Goal: Information Seeking & Learning: Understand process/instructions

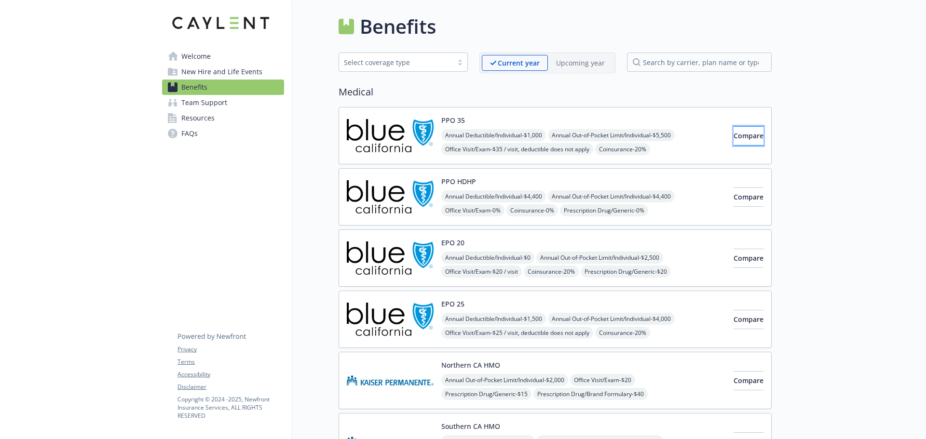
click at [741, 142] on button "Compare" at bounding box center [749, 135] width 30 height 19
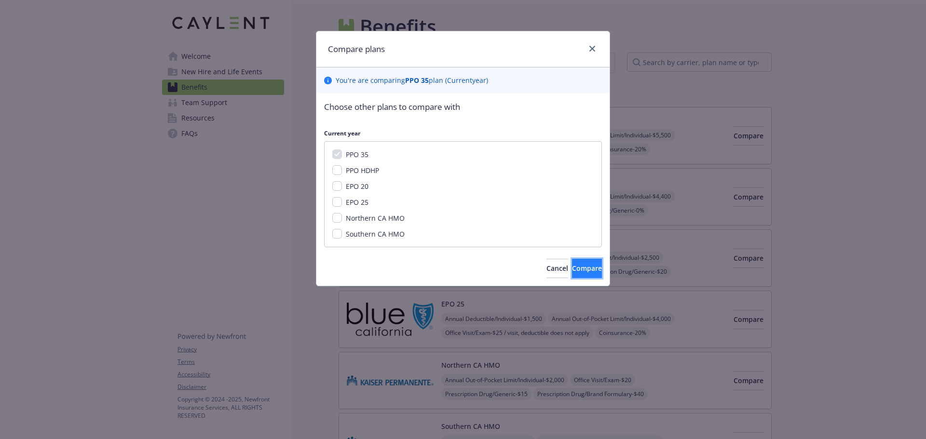
click at [572, 271] on span "Compare" at bounding box center [587, 268] width 30 height 9
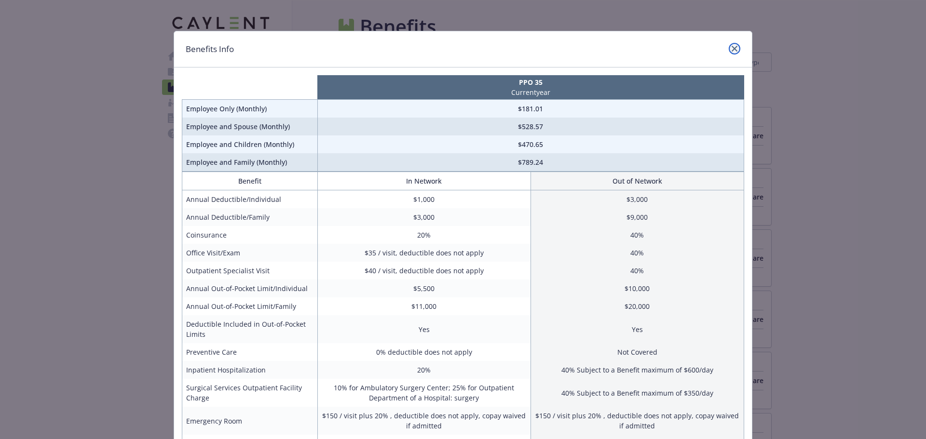
click at [732, 52] on link "close" at bounding box center [735, 49] width 12 height 12
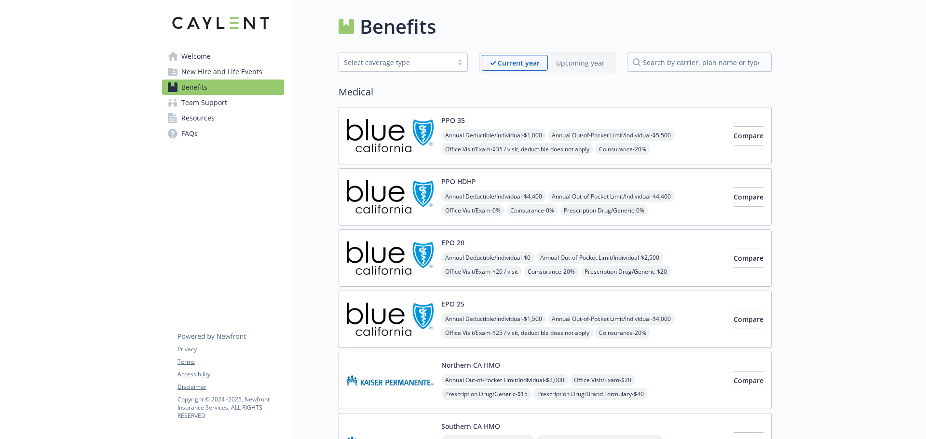
click at [234, 73] on span "New Hire and Life Events" at bounding box center [221, 71] width 81 height 15
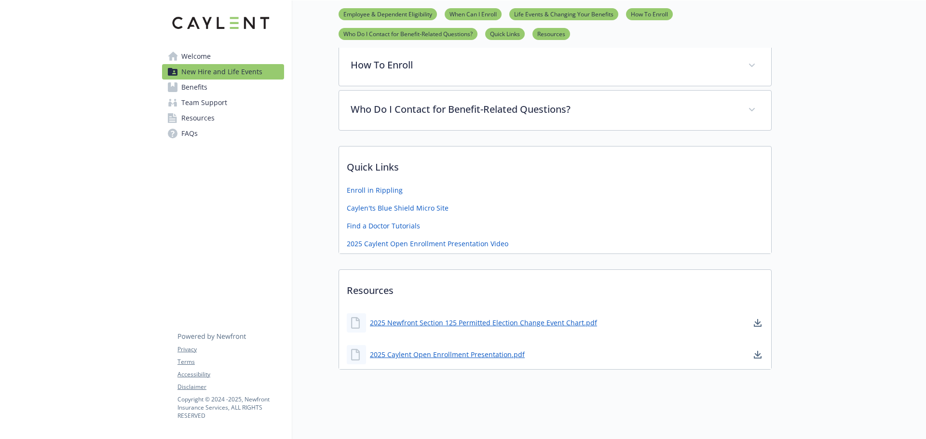
scroll to position [385, 0]
